Goal: Answer question/provide support

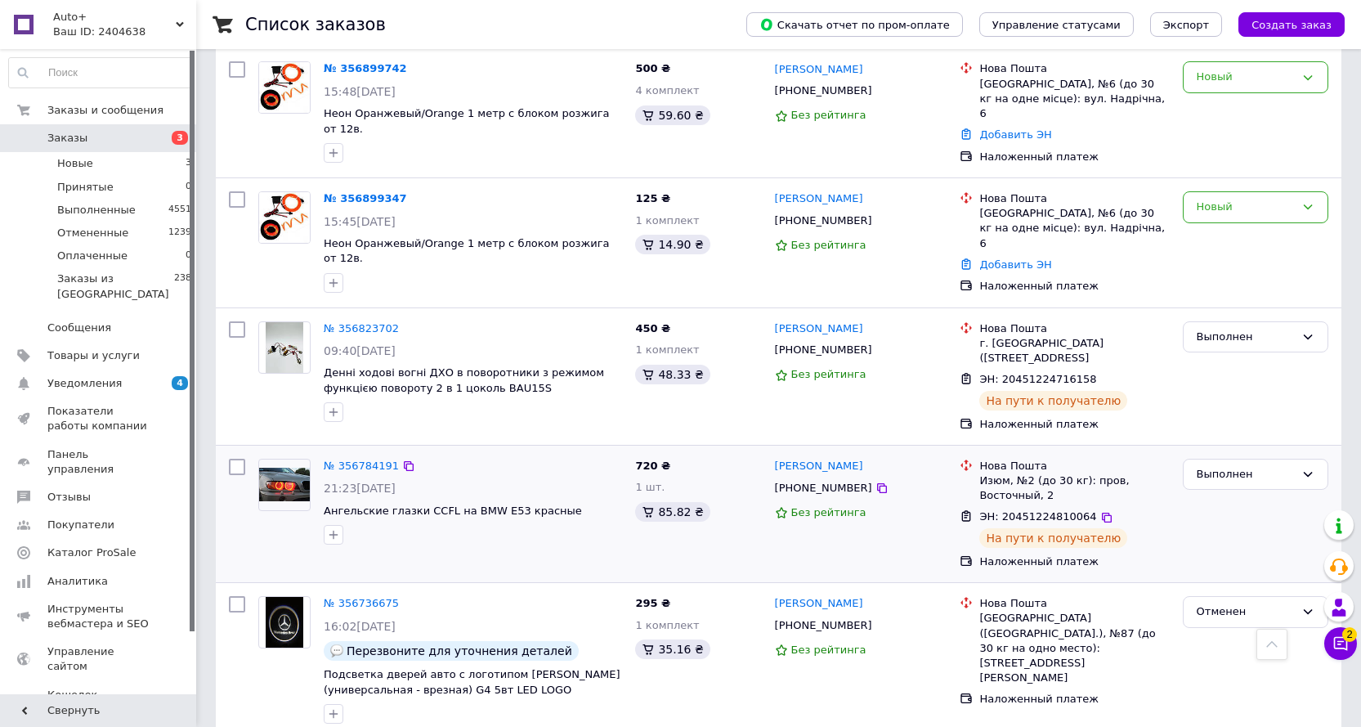
scroll to position [327, 0]
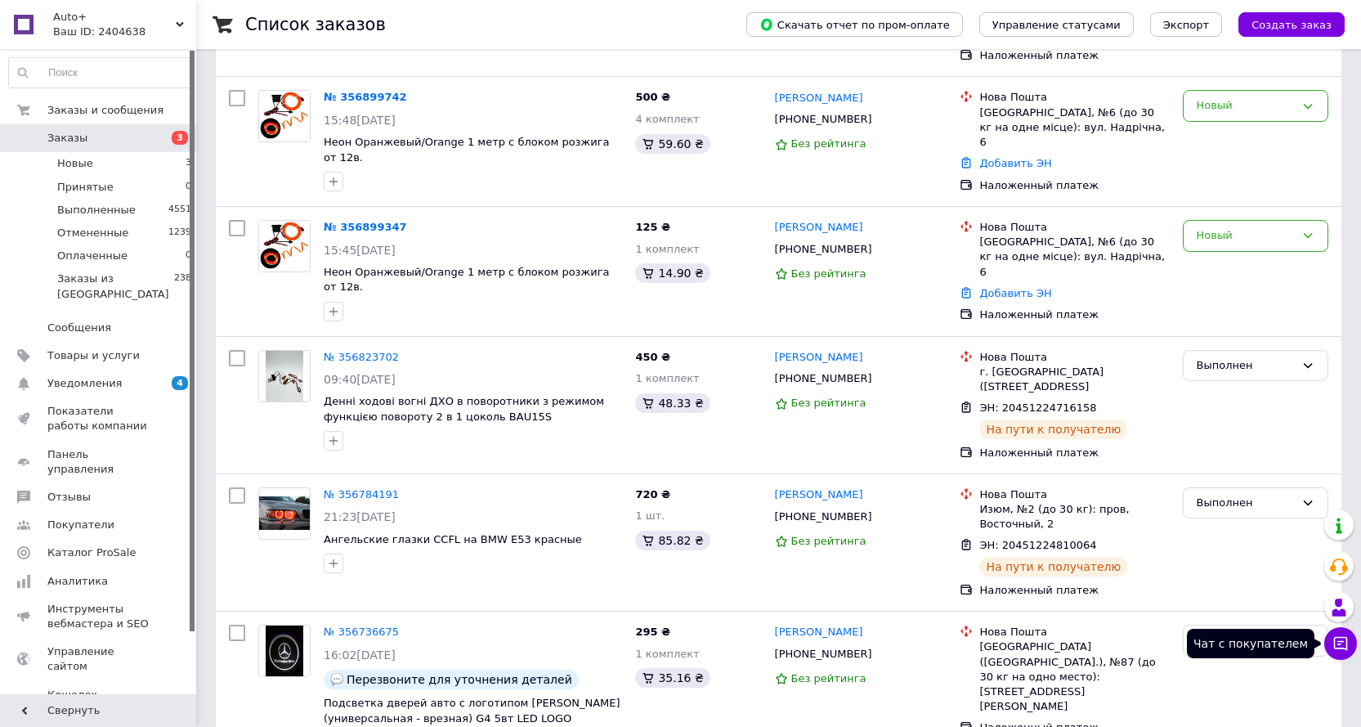
click at [1350, 642] on button "Чат с покупателем" at bounding box center [1340, 643] width 33 height 33
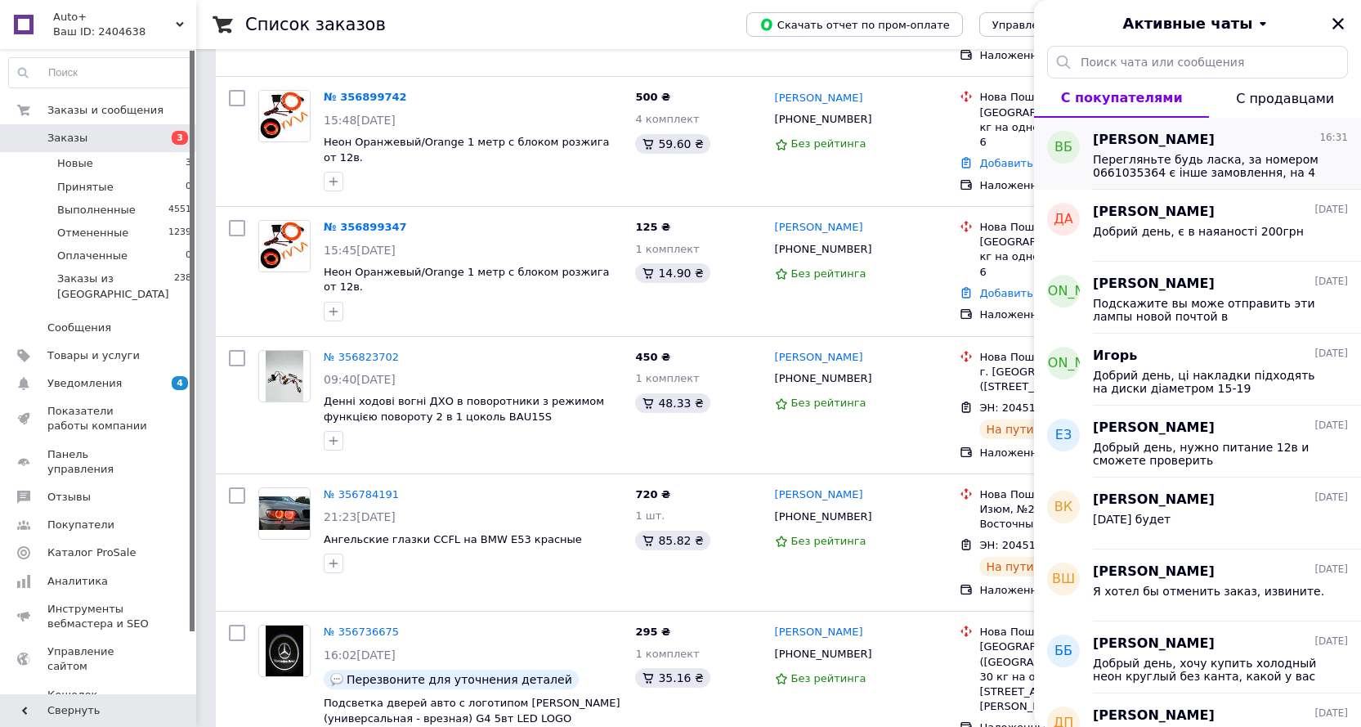
click at [1167, 162] on span "Перегляньте будь ласка, за номером 0661035364 є інше замовлення, на 4 підсвітки" at bounding box center [1209, 166] width 232 height 26
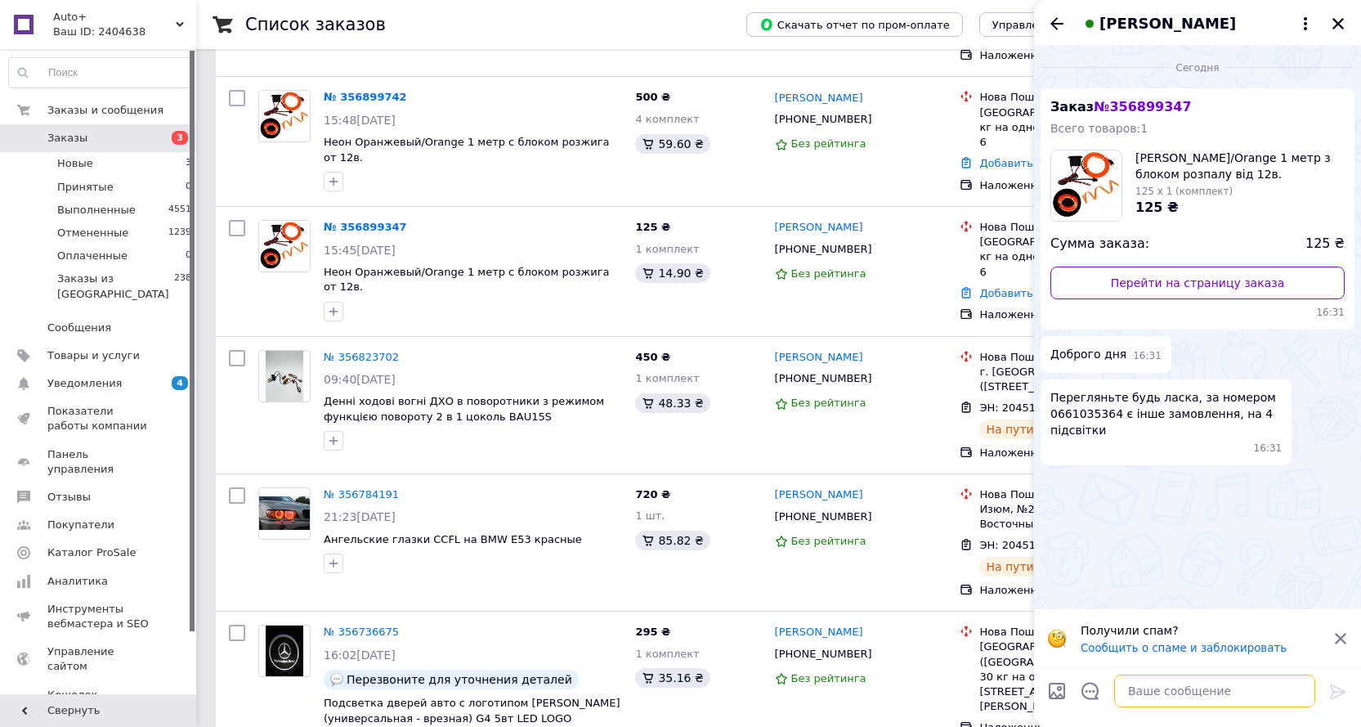
click at [1161, 697] on textarea at bounding box center [1214, 690] width 201 height 33
type textarea "L"
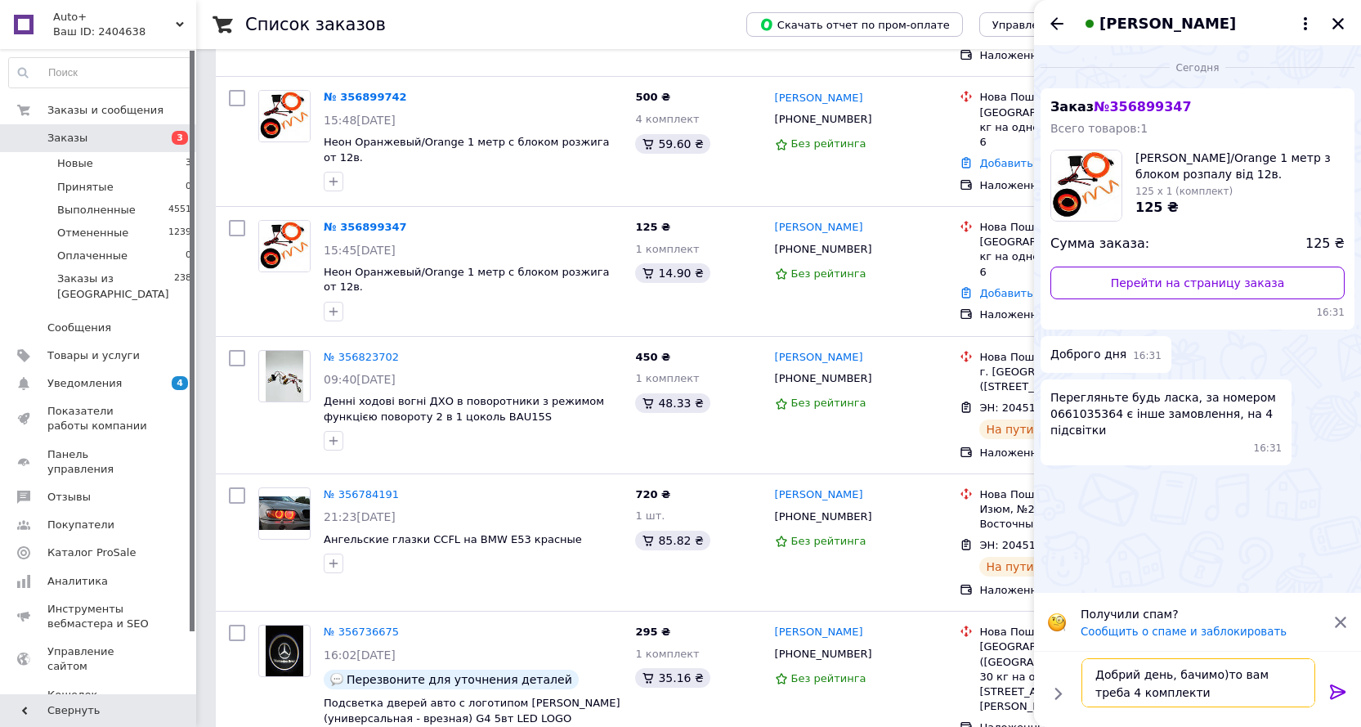
type textarea "Добрий день, бачимо)то вам треба 4 комплекти?"
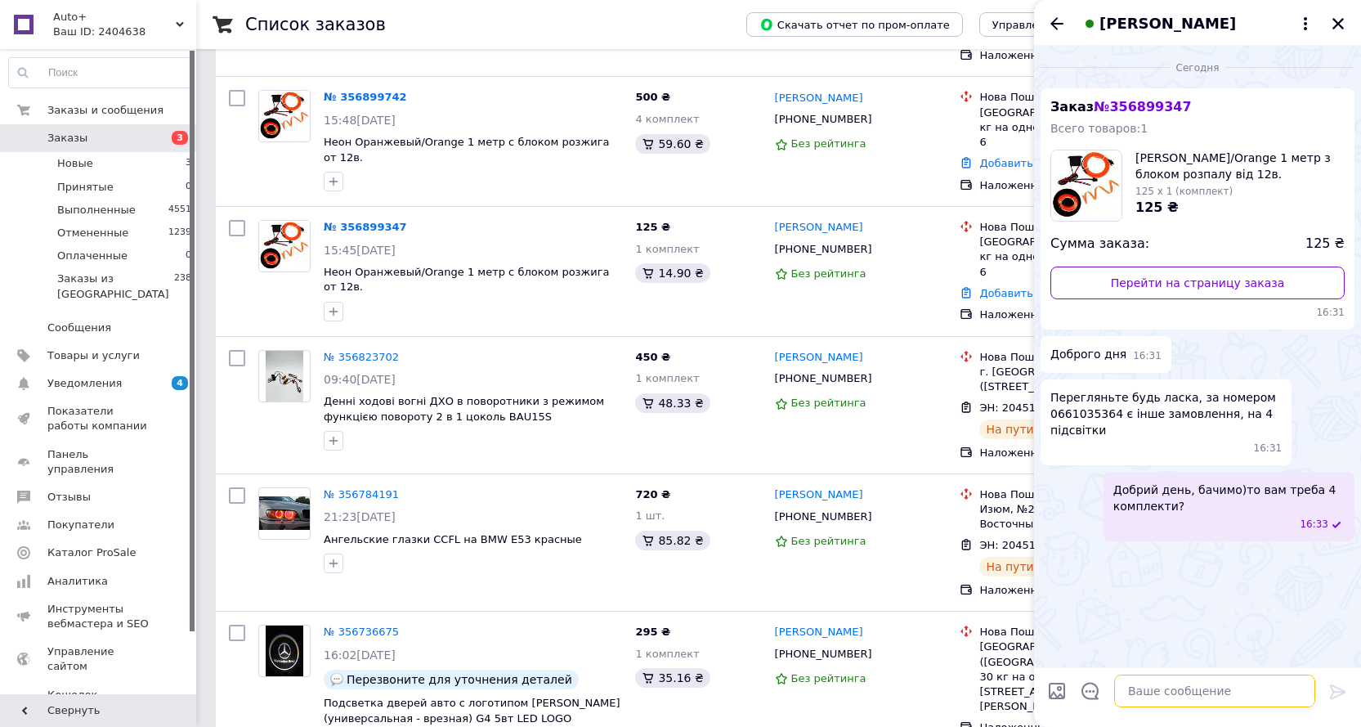
click at [1185, 700] on textarea at bounding box center [1214, 690] width 201 height 33
type textarea "Відправлення буде завтра"
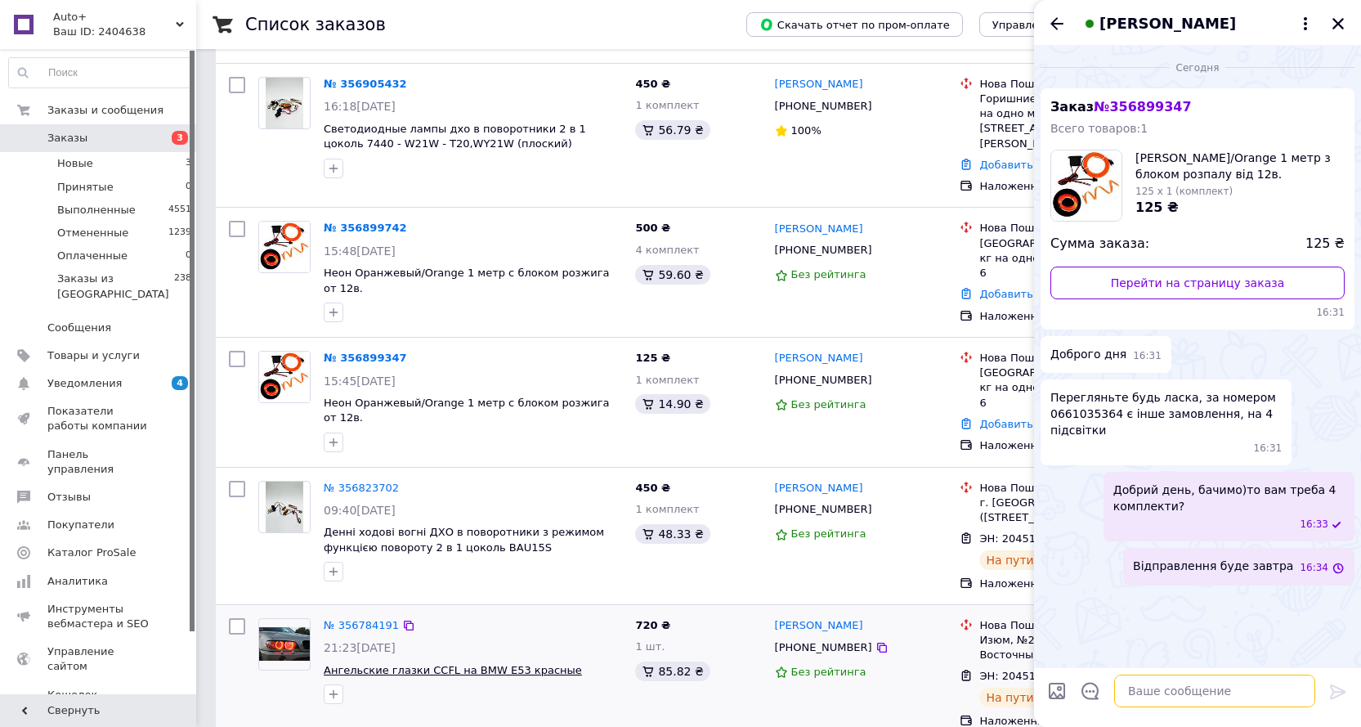
scroll to position [0, 0]
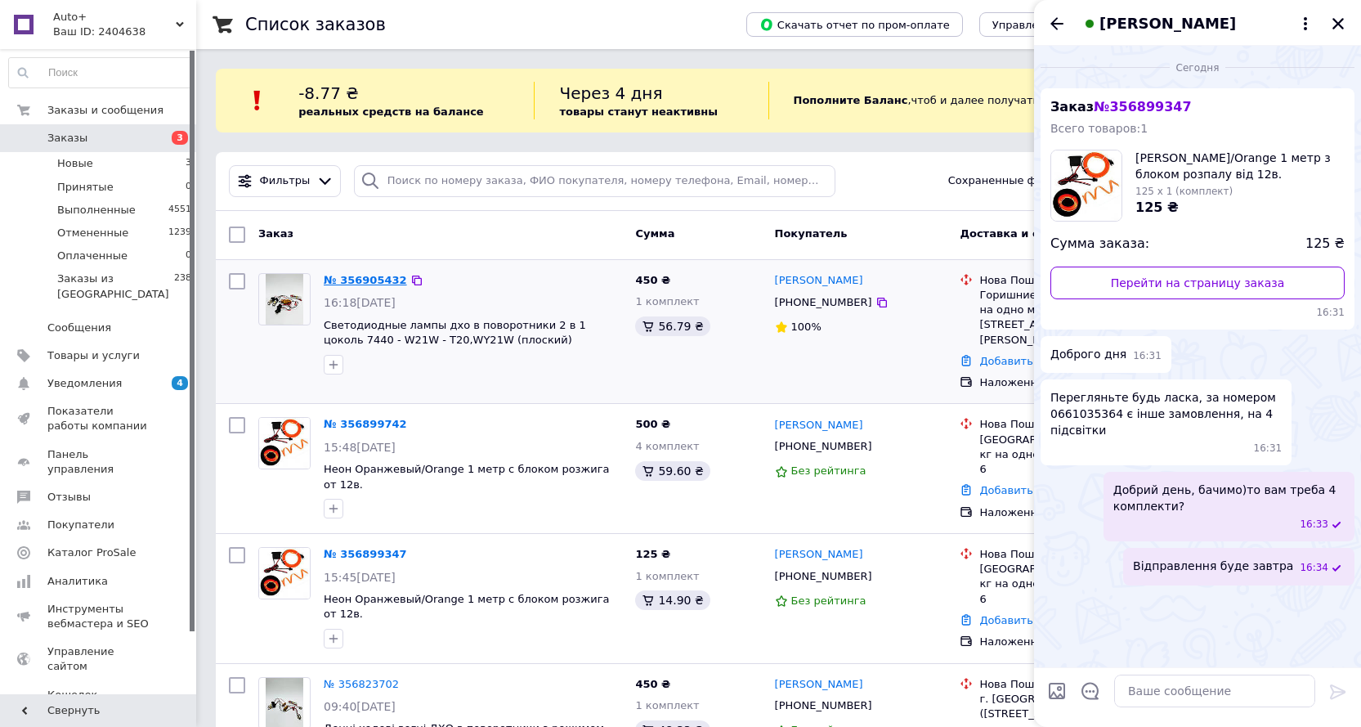
click at [366, 282] on link "№ 356905432" at bounding box center [365, 280] width 83 height 12
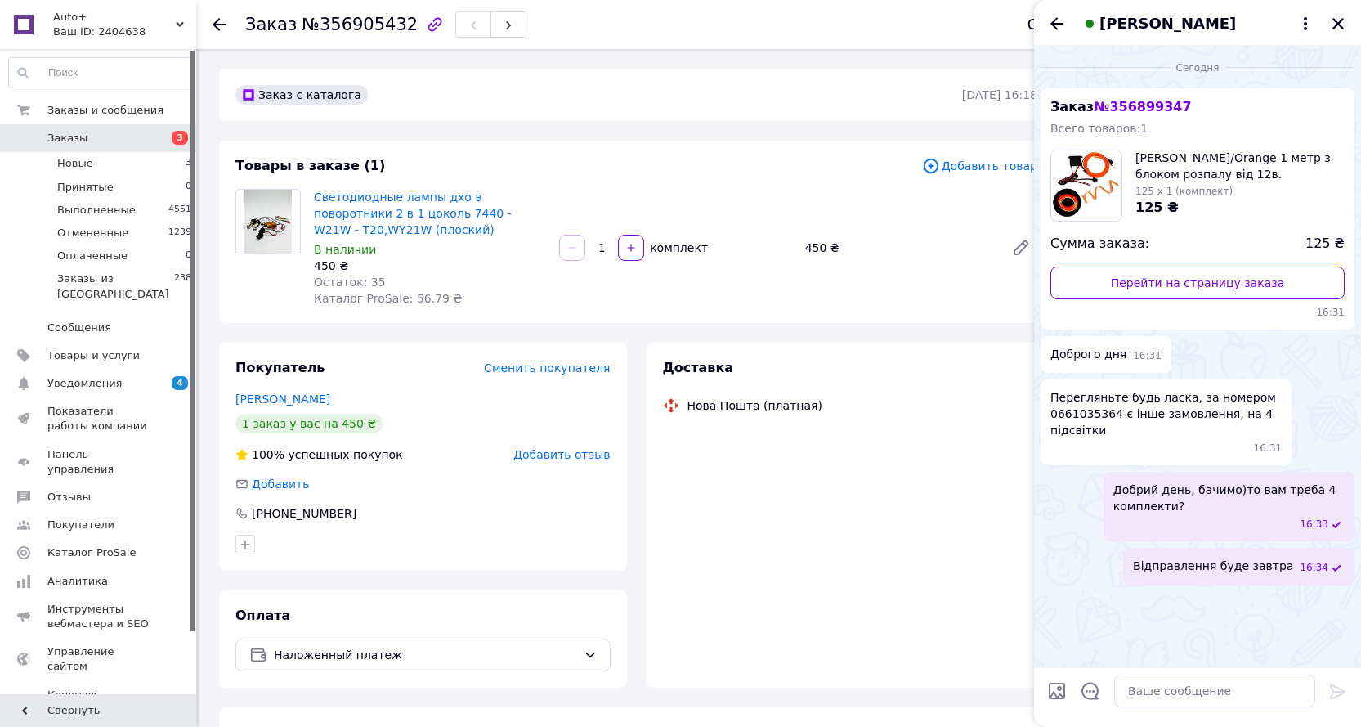
click at [1333, 23] on icon "Закрыть" at bounding box center [1338, 23] width 15 height 15
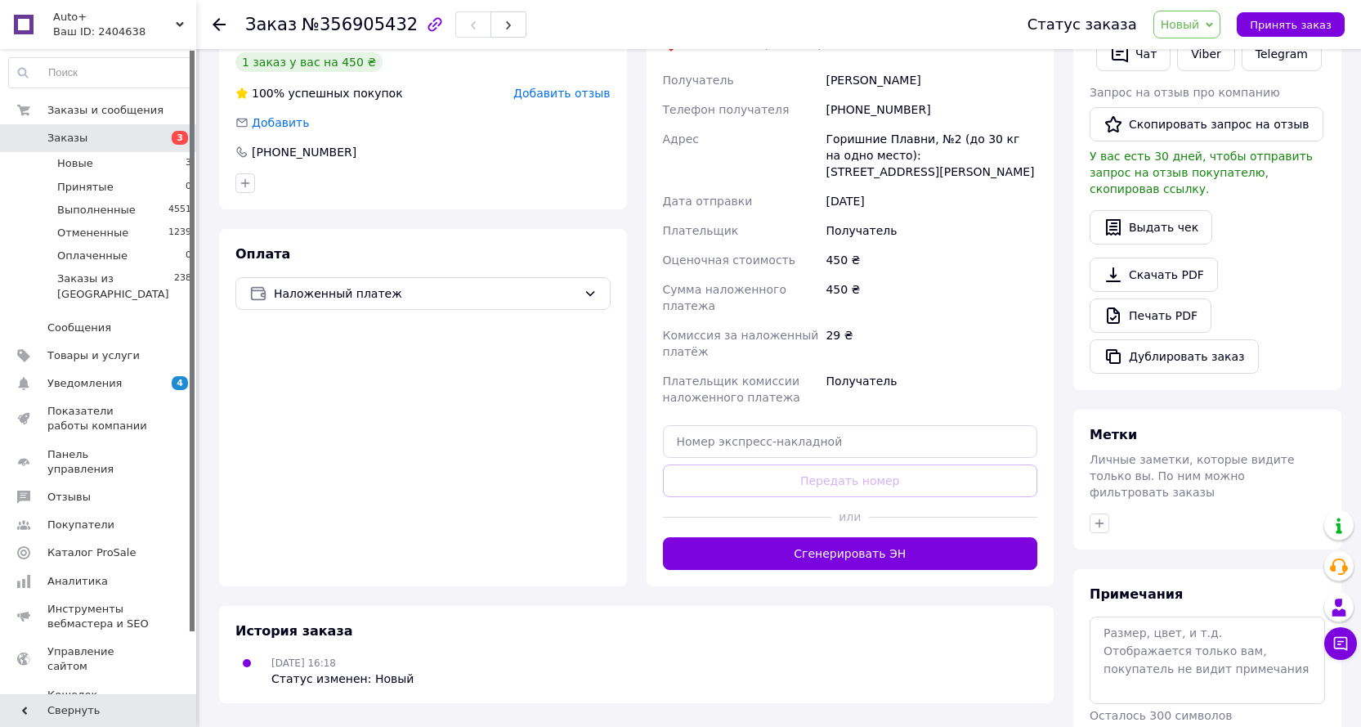
scroll to position [407, 0]
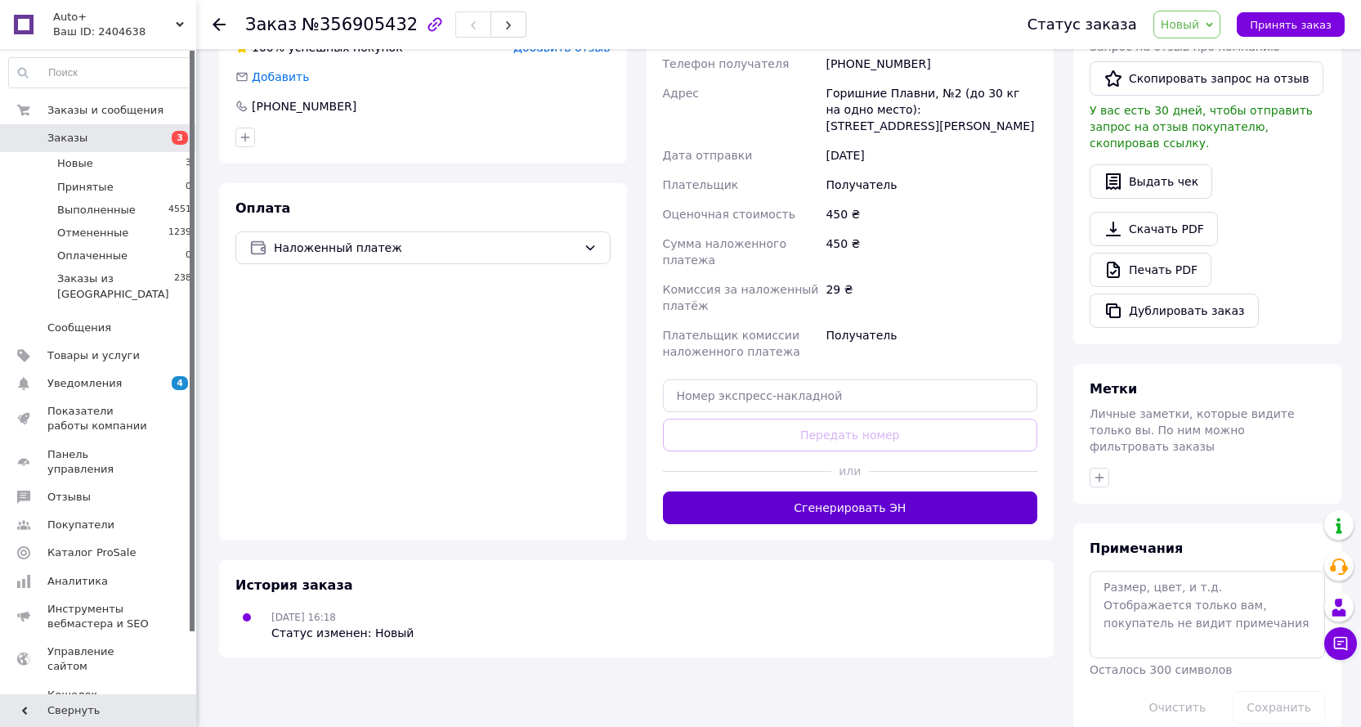
click at [879, 491] on button "Сгенерировать ЭН" at bounding box center [850, 507] width 375 height 33
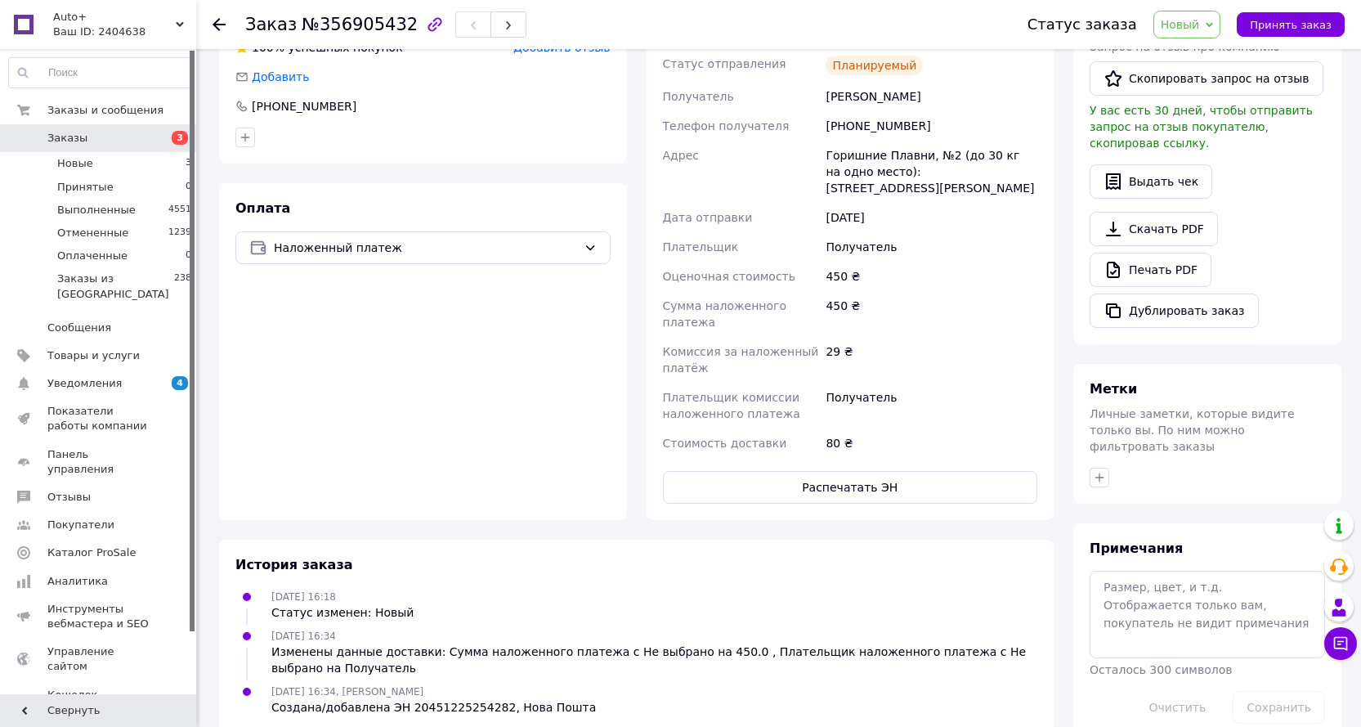
click at [1225, 8] on div "Статус заказа Новый Принят Выполнен Отменен Оплаченный Принять заказ" at bounding box center [1170, 24] width 350 height 49
click at [1216, 25] on span "Новый" at bounding box center [1188, 25] width 68 height 28
click at [1207, 53] on li "Принят" at bounding box center [1197, 57] width 87 height 25
click at [498, 320] on div "Оплата Наложенный платеж" at bounding box center [423, 351] width 408 height 337
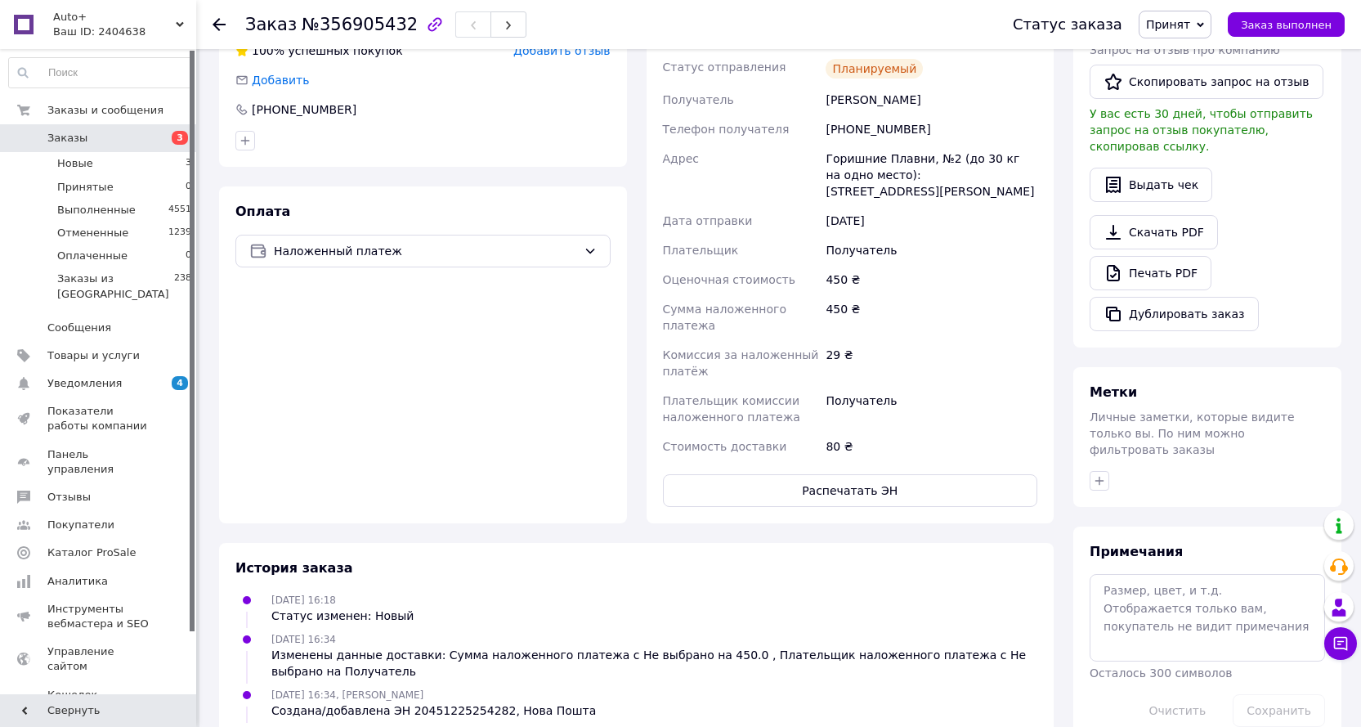
scroll to position [409, 0]
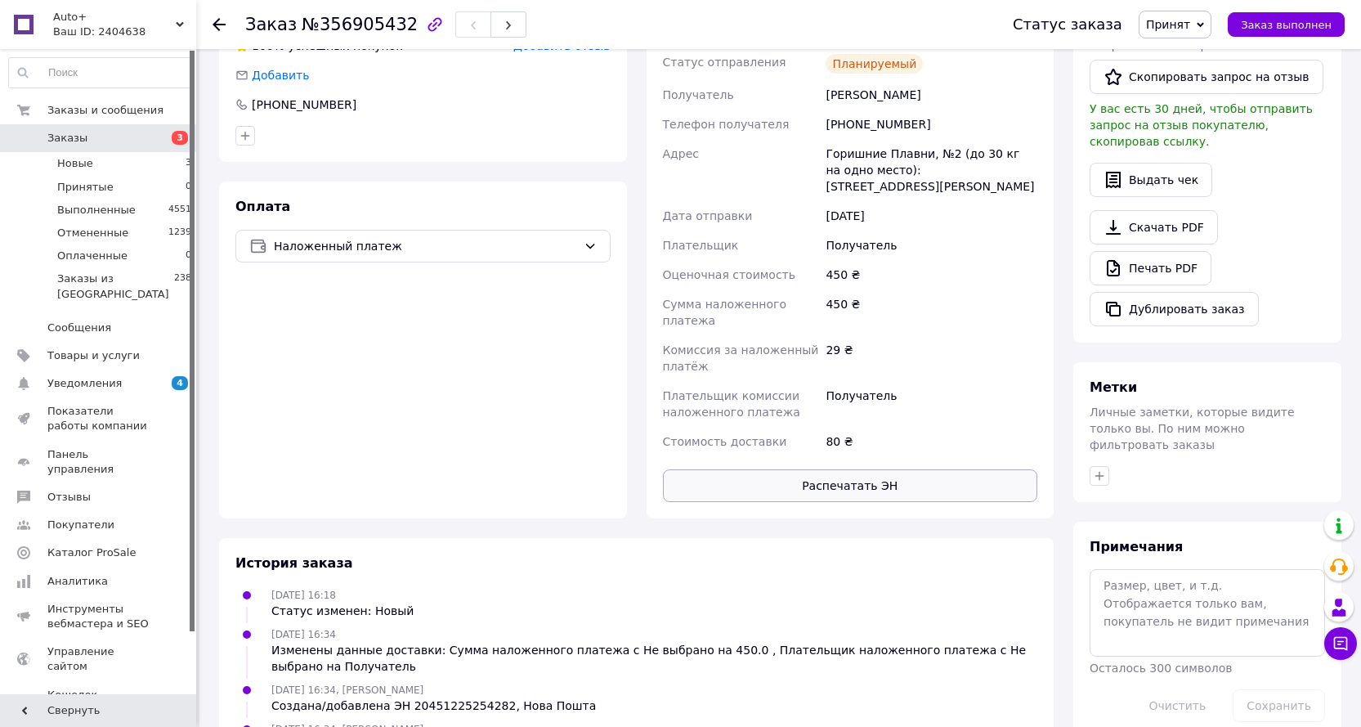
click at [872, 469] on button "Распечатать ЭН" at bounding box center [850, 485] width 375 height 33
click at [389, 382] on div "Оплата Наложенный платеж" at bounding box center [423, 349] width 408 height 337
click at [522, 419] on div "Оплата Наложенный платеж" at bounding box center [423, 349] width 408 height 337
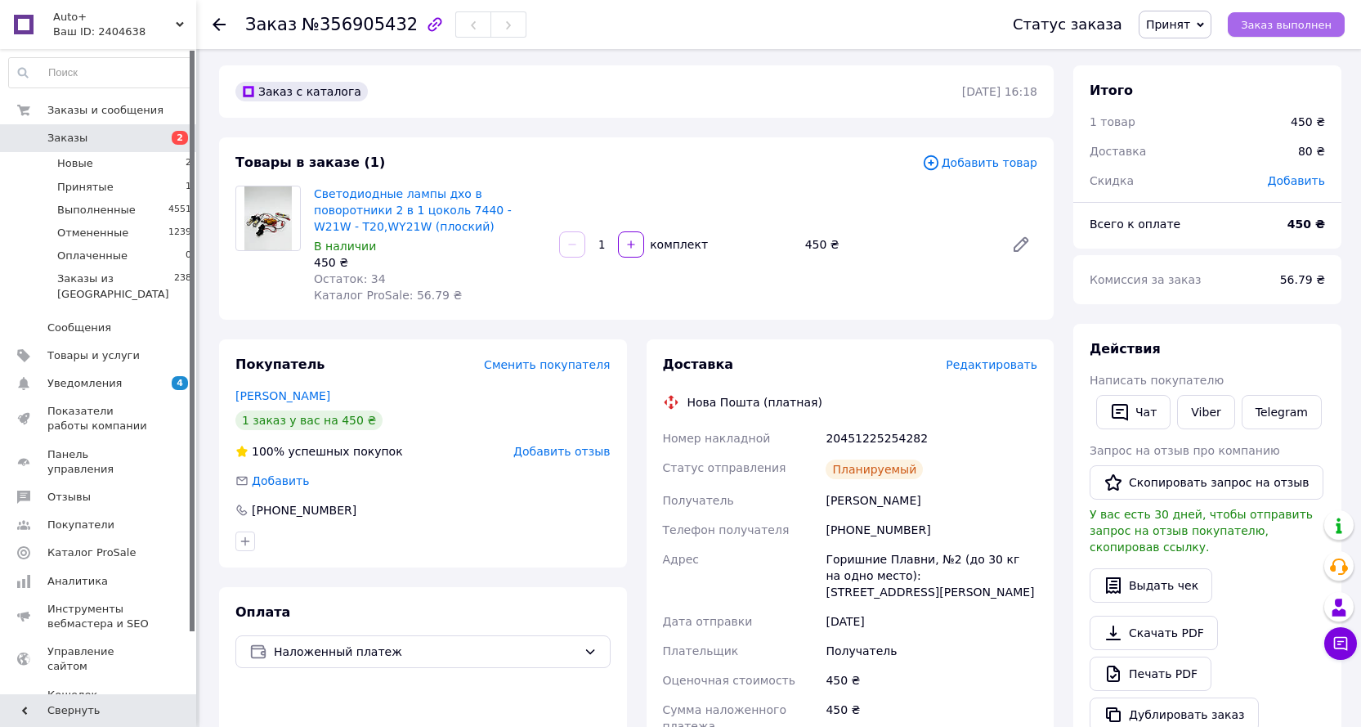
click at [1287, 27] on span "Заказ выполнен" at bounding box center [1286, 25] width 91 height 12
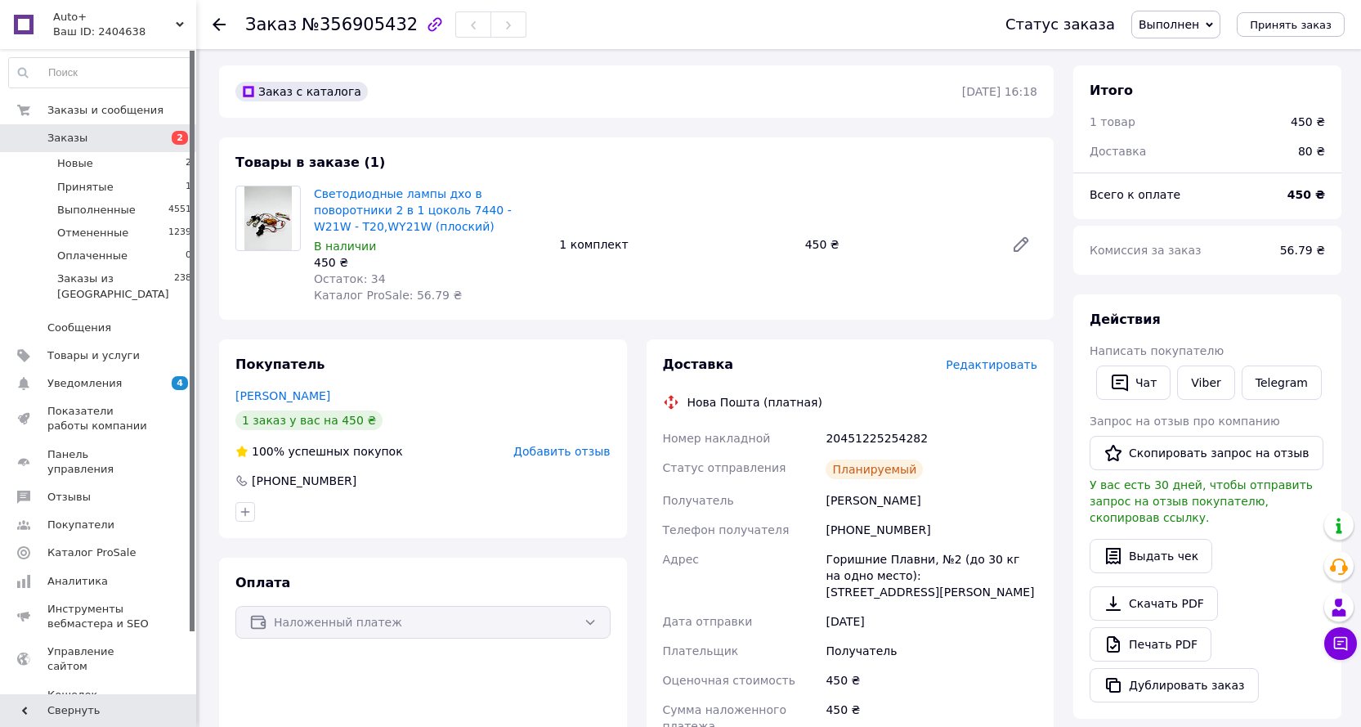
click at [634, 70] on div "Заказ с каталога [DATE] 16:18" at bounding box center [636, 91] width 835 height 52
click at [105, 185] on span "Принятые" at bounding box center [85, 187] width 56 height 15
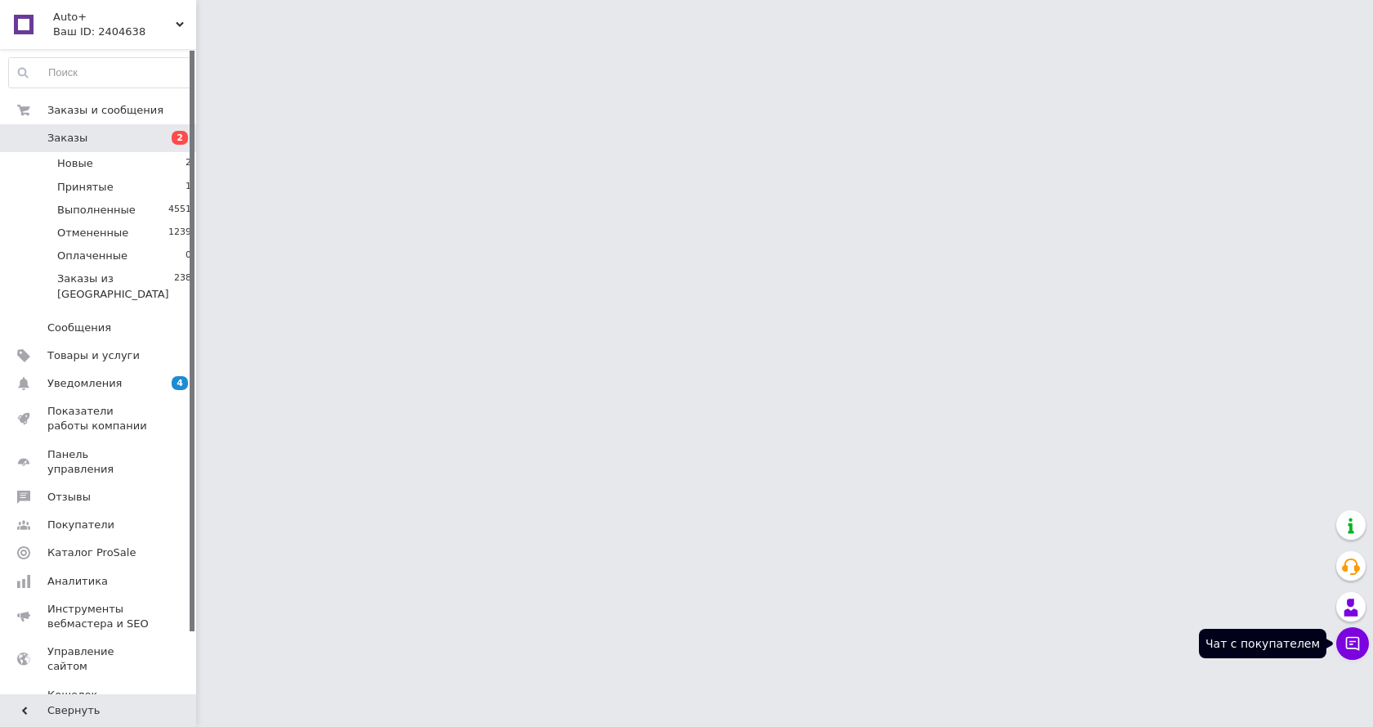
click at [1346, 646] on icon at bounding box center [1353, 644] width 14 height 14
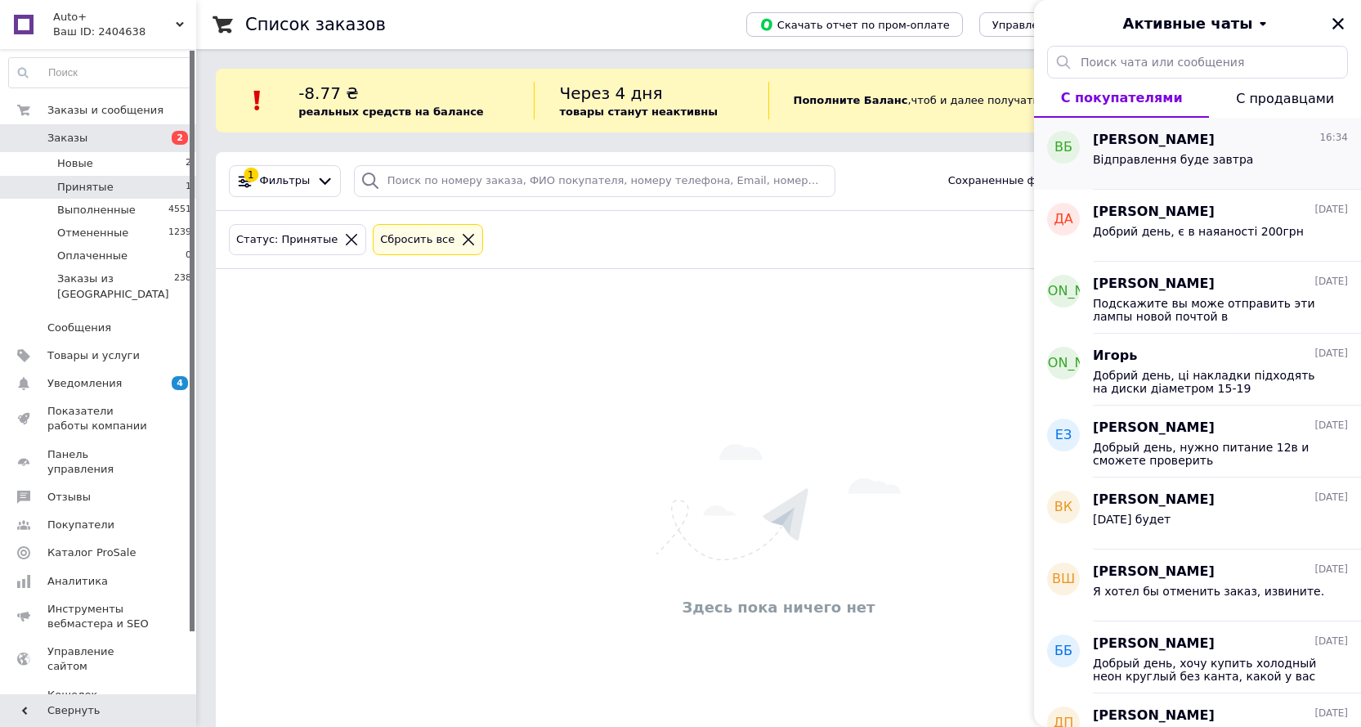
click at [1208, 153] on span "Відправлення буде завтра" at bounding box center [1173, 159] width 160 height 13
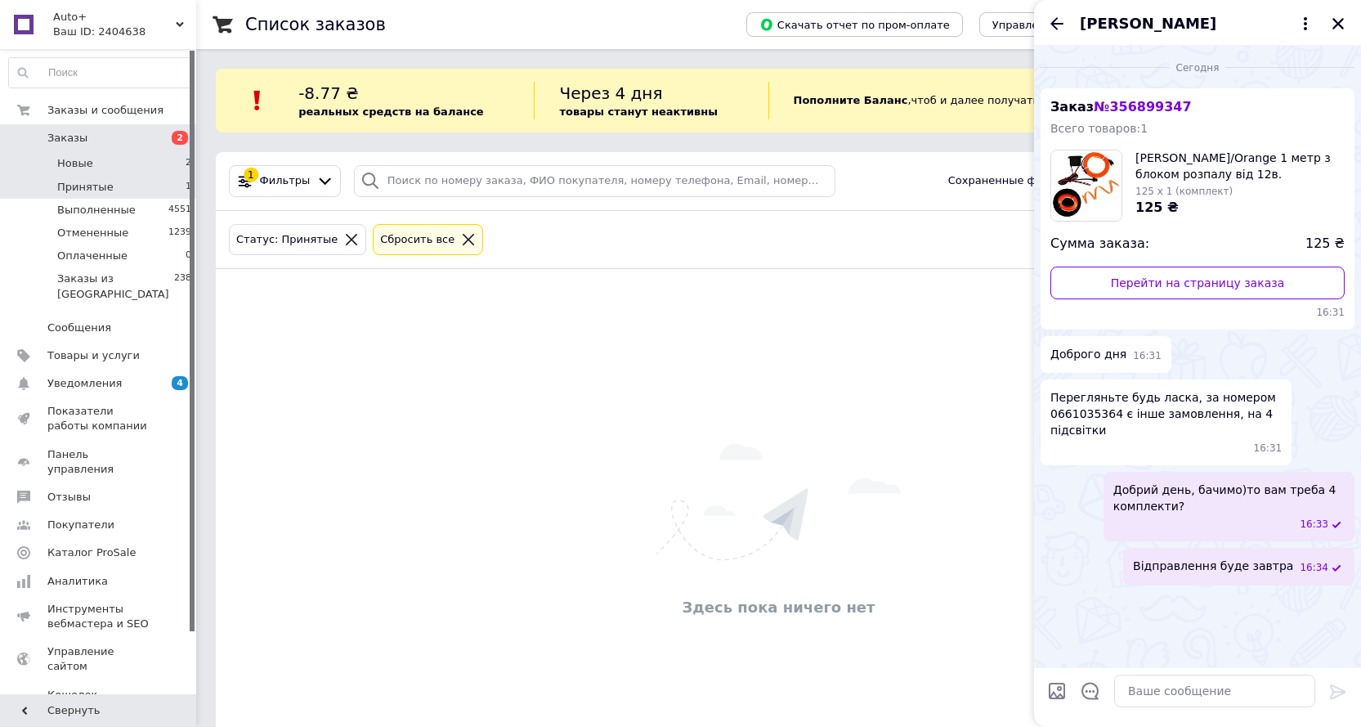
click at [144, 163] on li "Новые 2" at bounding box center [100, 163] width 201 height 23
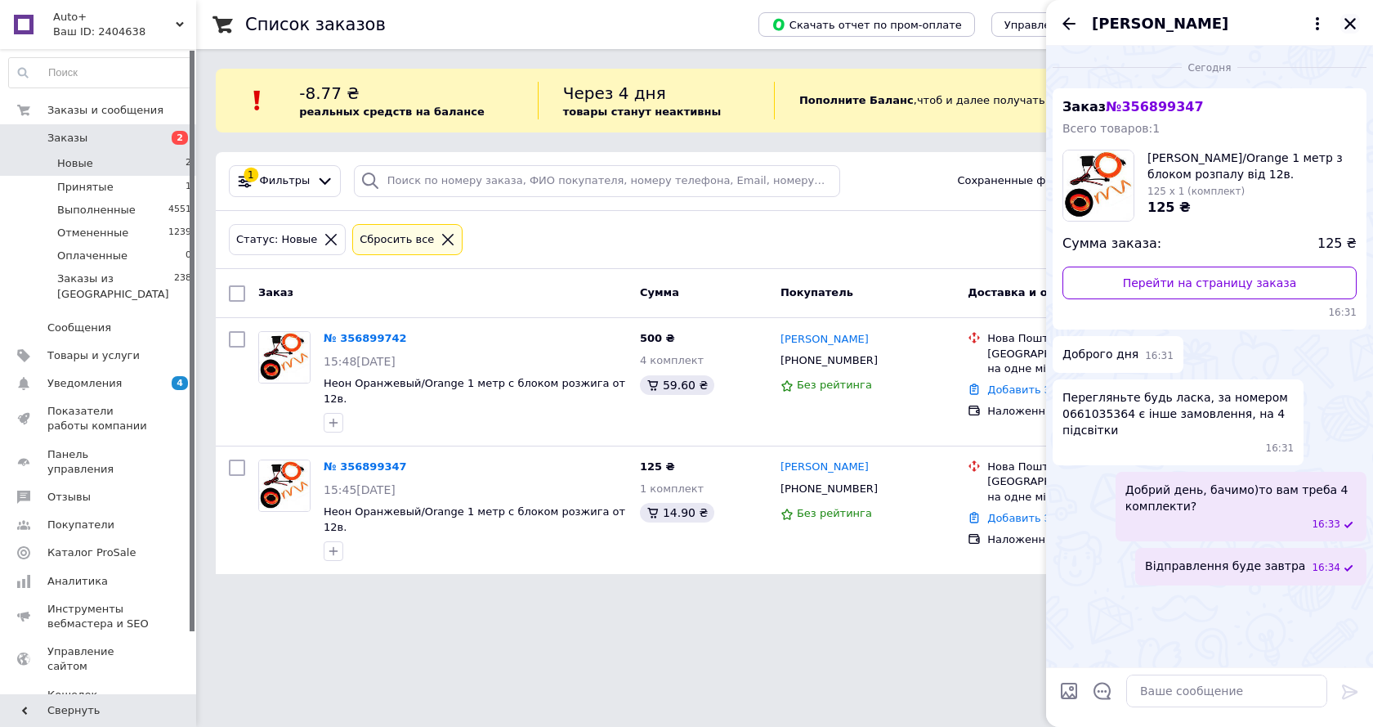
click at [1359, 20] on button "Закрыть" at bounding box center [1351, 24] width 20 height 20
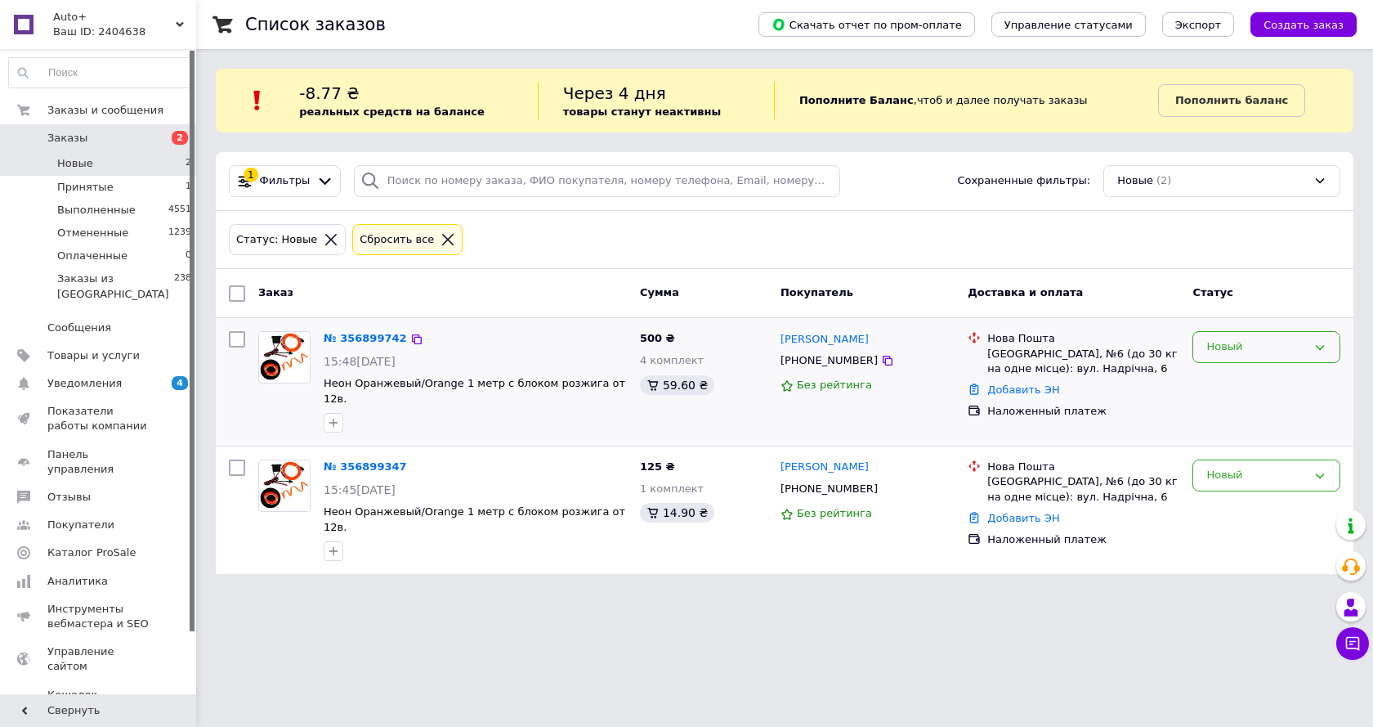
click at [1257, 345] on div "Новый" at bounding box center [1257, 346] width 101 height 17
click at [1230, 382] on li "Принят" at bounding box center [1267, 381] width 146 height 30
click at [1239, 467] on div "Новый" at bounding box center [1257, 475] width 101 height 17
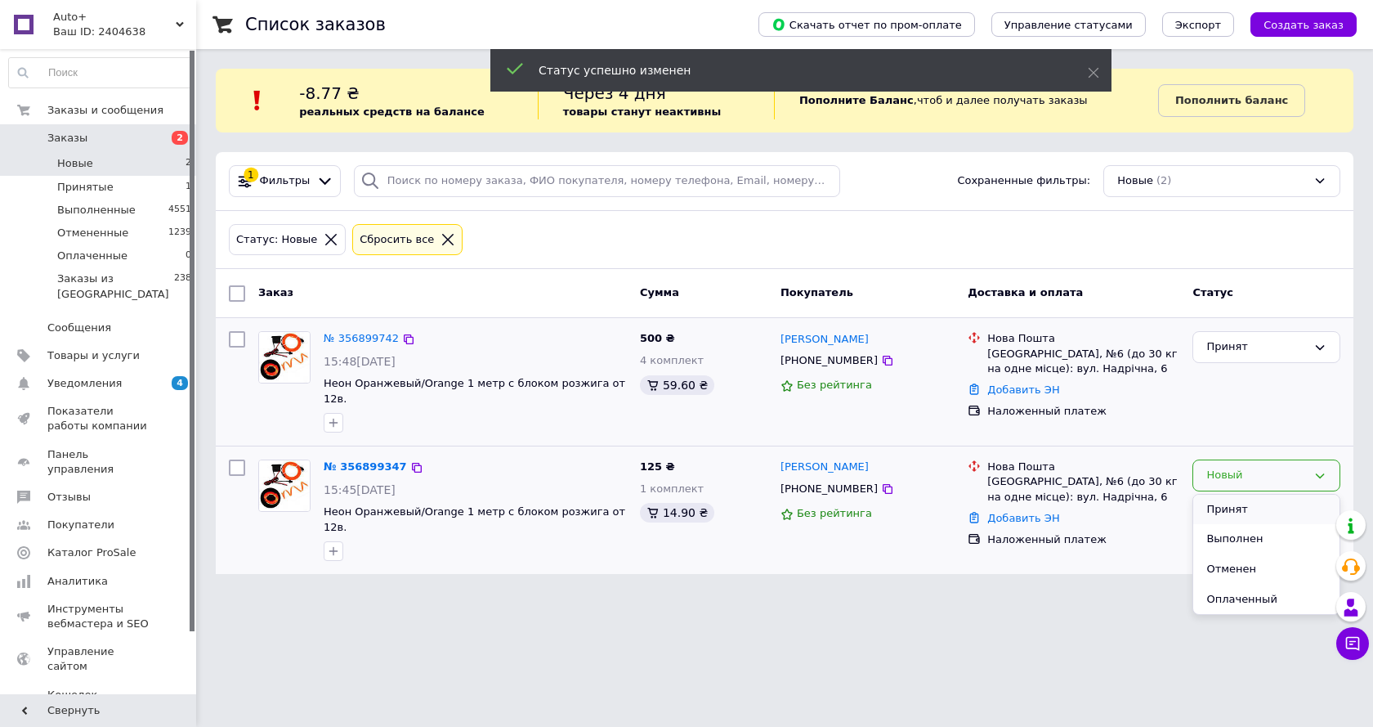
click at [1232, 500] on li "Принят" at bounding box center [1267, 510] width 146 height 30
click at [667, 243] on div "Статус: Новые Сбросить все" at bounding box center [785, 240] width 1118 height 38
